Goal: Task Accomplishment & Management: Manage account settings

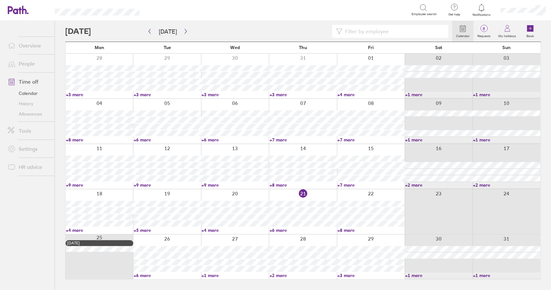
drag, startPoint x: 343, startPoint y: 231, endPoint x: 419, endPoint y: 195, distance: 83.4
click at [343, 231] on link "+8 more" at bounding box center [371, 230] width 67 height 6
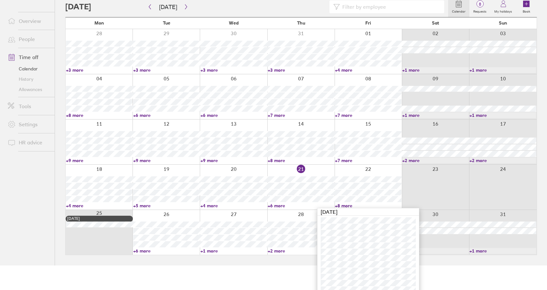
scroll to position [30, 0]
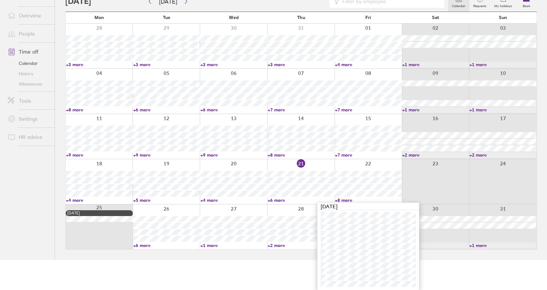
click at [281, 199] on link "+6 more" at bounding box center [301, 200] width 67 height 6
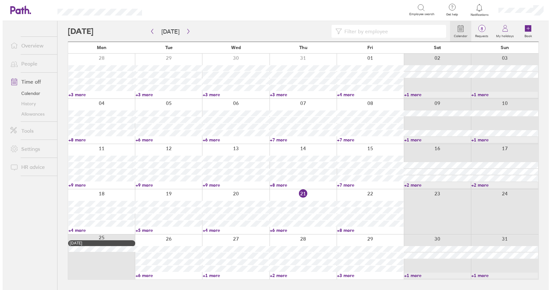
scroll to position [0, 0]
click at [184, 29] on icon "button" at bounding box center [186, 31] width 5 height 5
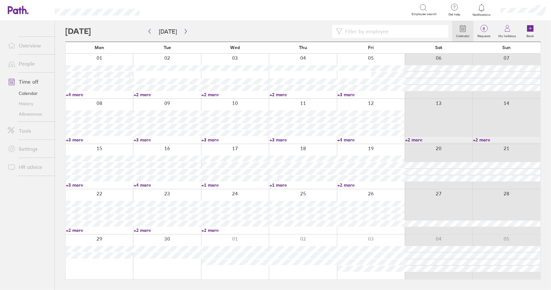
click at [211, 185] on link "+1 more" at bounding box center [235, 185] width 67 height 6
click at [213, 184] on link "+1 more" at bounding box center [235, 185] width 67 height 6
click at [348, 139] on link "+4 more" at bounding box center [371, 140] width 67 height 6
click at [281, 184] on link "+1 more" at bounding box center [303, 185] width 67 height 6
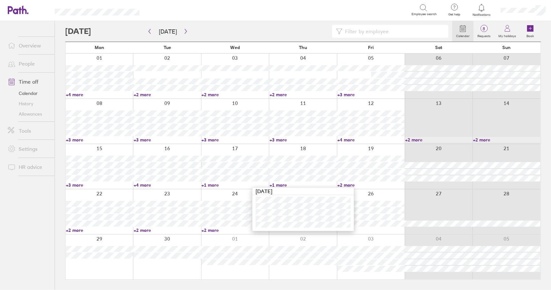
click at [281, 184] on link "+1 more" at bounding box center [303, 185] width 67 height 6
click at [352, 184] on link "+2 more" at bounding box center [371, 185] width 67 height 6
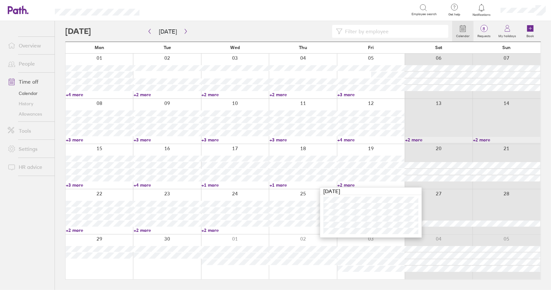
click at [352, 184] on link "+2 more" at bounding box center [371, 185] width 67 height 6
click at [242, 148] on div at bounding box center [235, 166] width 68 height 45
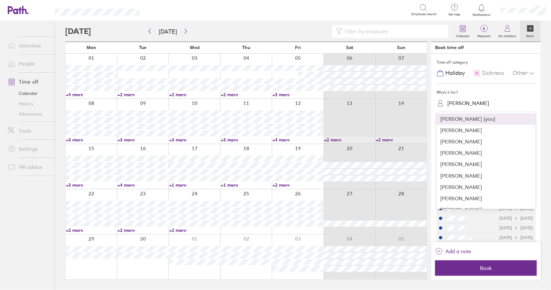
click at [464, 105] on div "[PERSON_NAME]" at bounding box center [469, 103] width 42 height 6
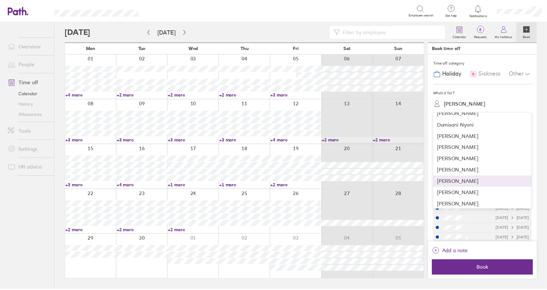
scroll to position [226, 0]
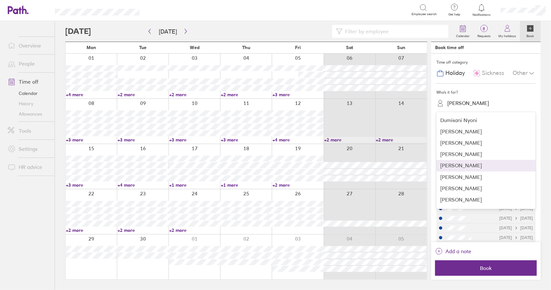
click at [467, 167] on div "[PERSON_NAME]" at bounding box center [486, 165] width 99 height 11
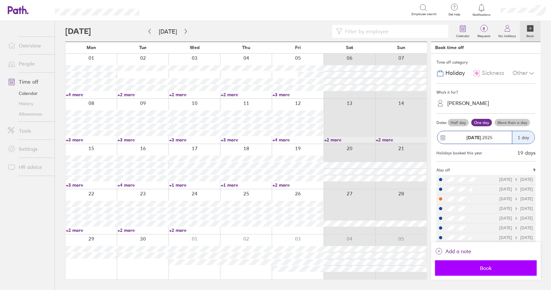
click at [482, 270] on span "Book" at bounding box center [486, 268] width 93 height 6
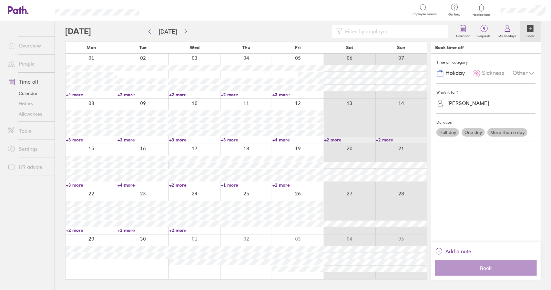
click at [180, 184] on link "+2 more" at bounding box center [194, 185] width 51 height 6
click at [175, 185] on link "+2 more" at bounding box center [194, 185] width 51 height 6
click at [26, 81] on link "Time off" at bounding box center [29, 81] width 52 height 13
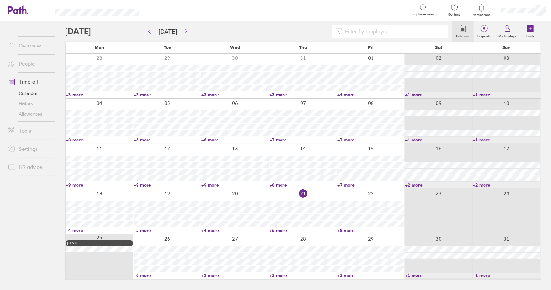
drag, startPoint x: 148, startPoint y: 277, endPoint x: 151, endPoint y: 190, distance: 87.6
click at [148, 277] on link "+6 more" at bounding box center [167, 276] width 67 height 6
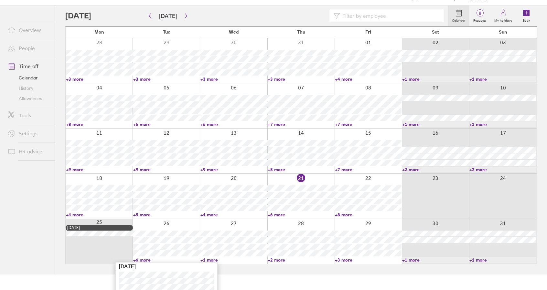
scroll to position [63, 0]
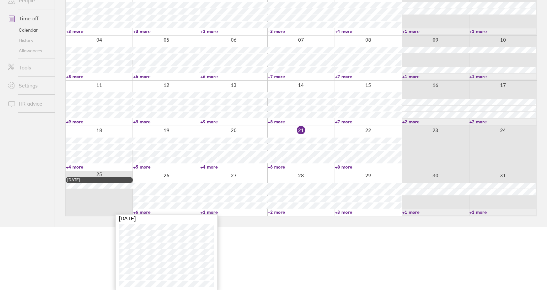
click at [141, 213] on link "+6 more" at bounding box center [166, 212] width 67 height 6
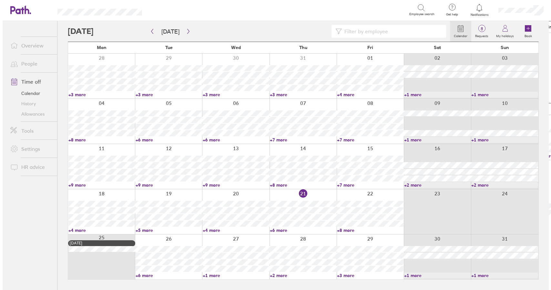
scroll to position [0, 0]
